Goal: Task Accomplishment & Management: Manage account settings

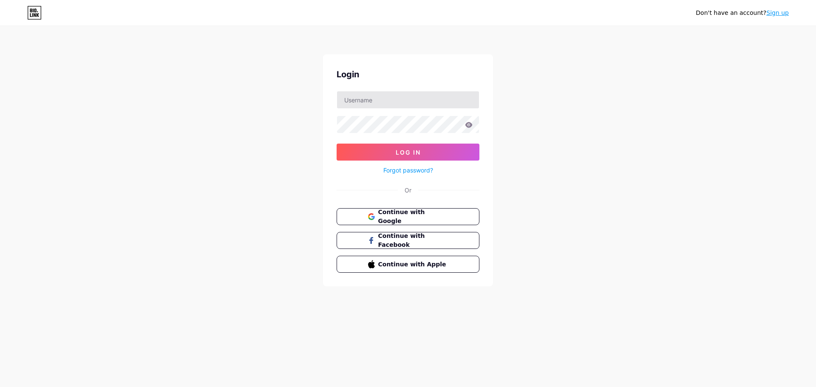
drag, startPoint x: 361, startPoint y: 85, endPoint x: 366, endPoint y: 102, distance: 16.8
click at [362, 96] on div "Login Log In Forgot password? Or Continue with Google Continue with Facebook Co…" at bounding box center [408, 170] width 170 height 232
click at [369, 101] on input "text" at bounding box center [408, 99] width 142 height 17
type input "[EMAIL_ADDRESS][DOMAIN_NAME]"
click at [387, 150] on button "Log In" at bounding box center [407, 152] width 143 height 17
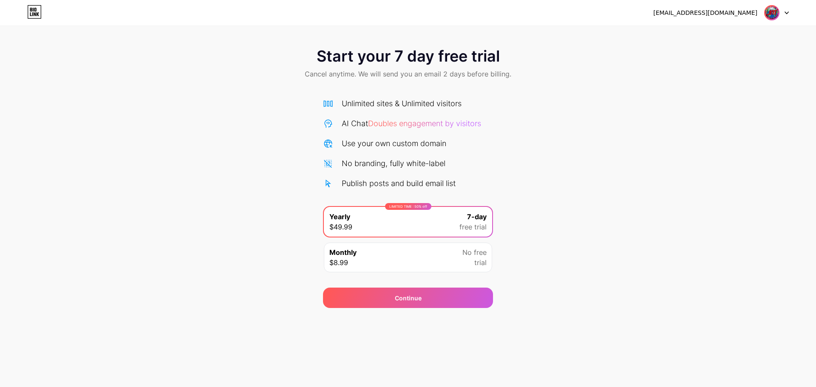
click at [33, 13] on icon at bounding box center [32, 14] width 1 height 4
click at [38, 14] on icon at bounding box center [38, 14] width 3 height 4
click at [37, 13] on icon at bounding box center [38, 14] width 3 height 4
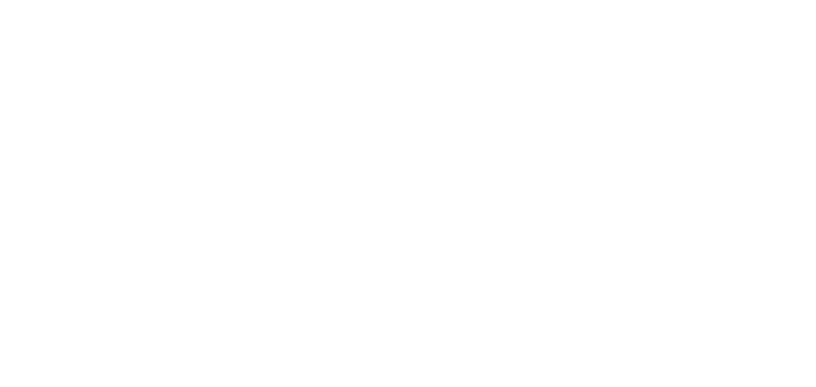
click at [37, 0] on html at bounding box center [408, 0] width 816 height 0
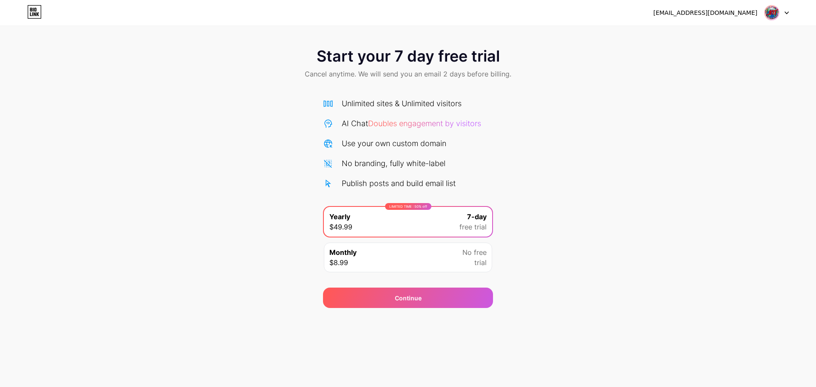
click at [37, 13] on icon at bounding box center [38, 14] width 3 height 4
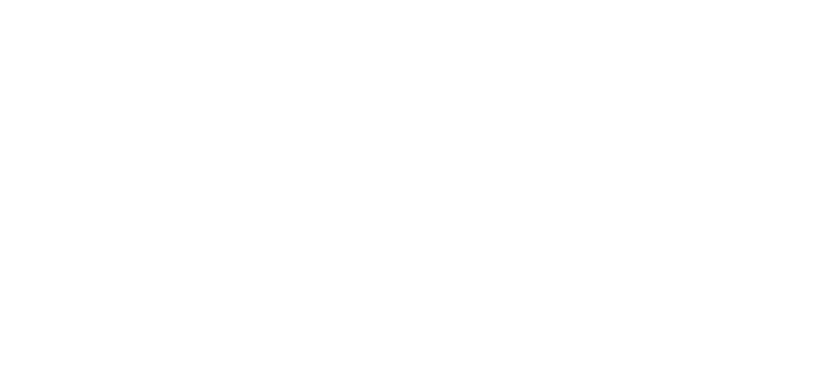
click at [37, 0] on html at bounding box center [408, 0] width 816 height 0
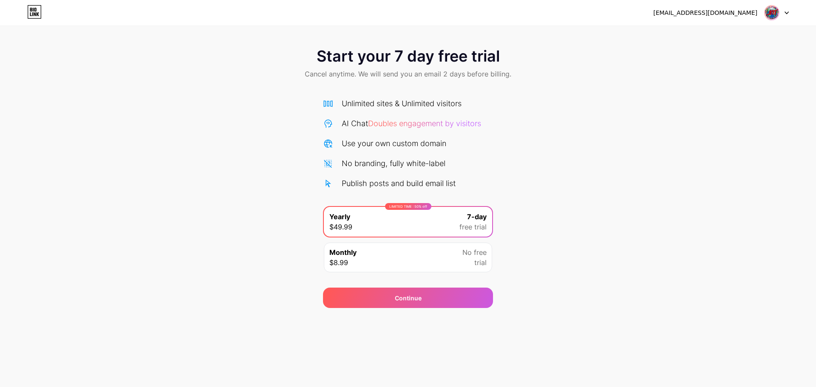
click at [37, 13] on icon at bounding box center [38, 14] width 3 height 4
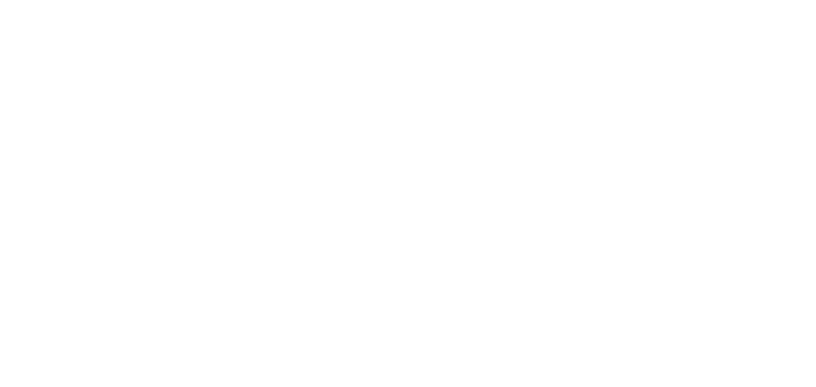
click at [37, 0] on html at bounding box center [408, 0] width 816 height 0
click at [37, 13] on icon at bounding box center [38, 14] width 3 height 4
